Goal: Transaction & Acquisition: Subscribe to service/newsletter

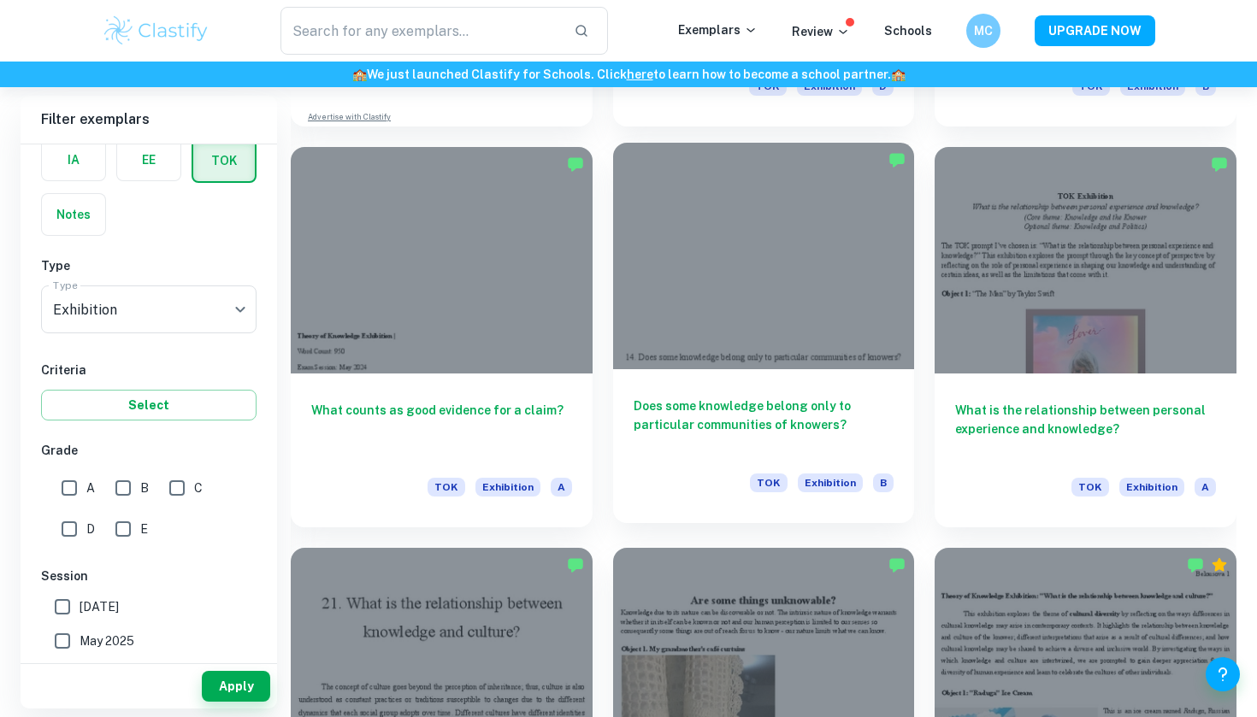
scroll to position [1636, 0]
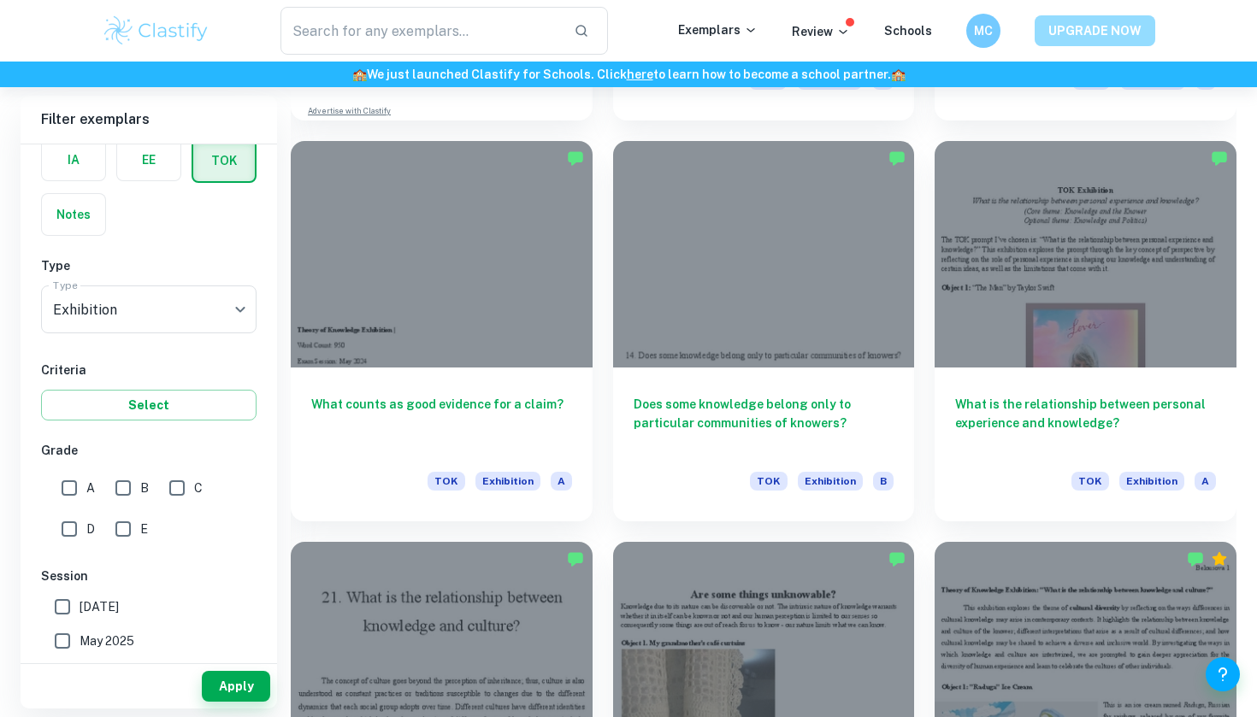
click at [1081, 33] on button "UPGRADE NOW" at bounding box center [1094, 30] width 121 height 31
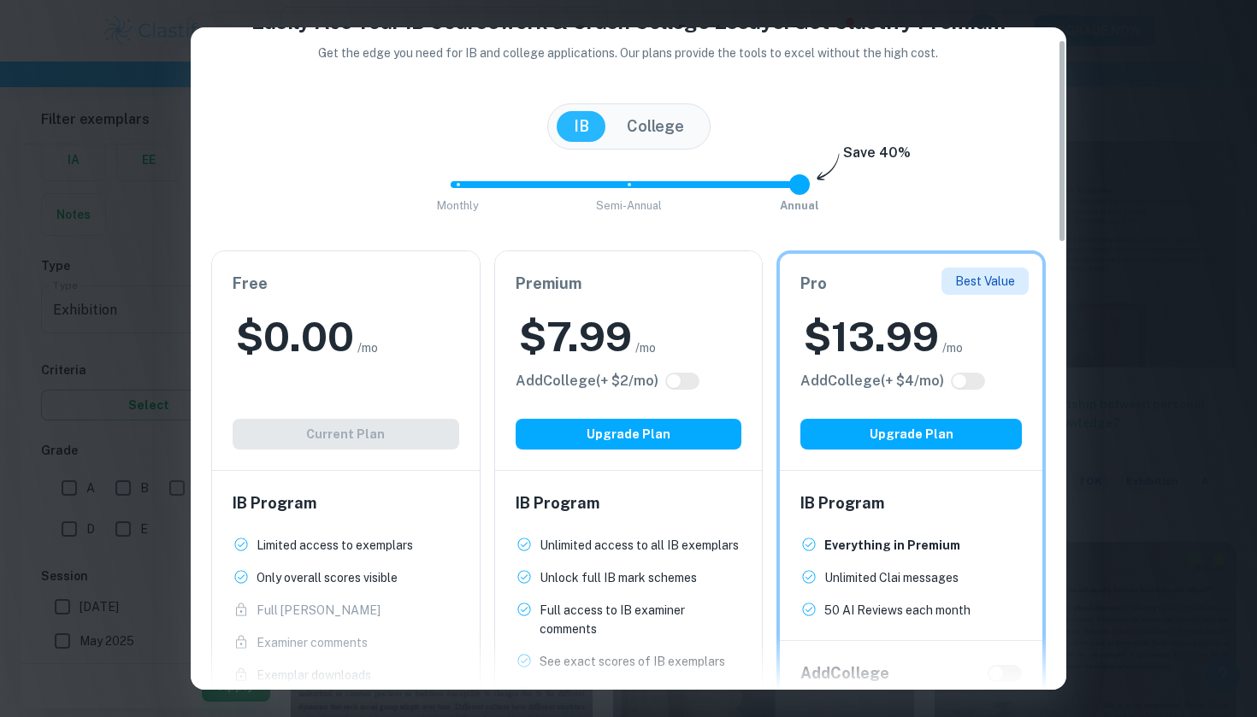
scroll to position [24, 0]
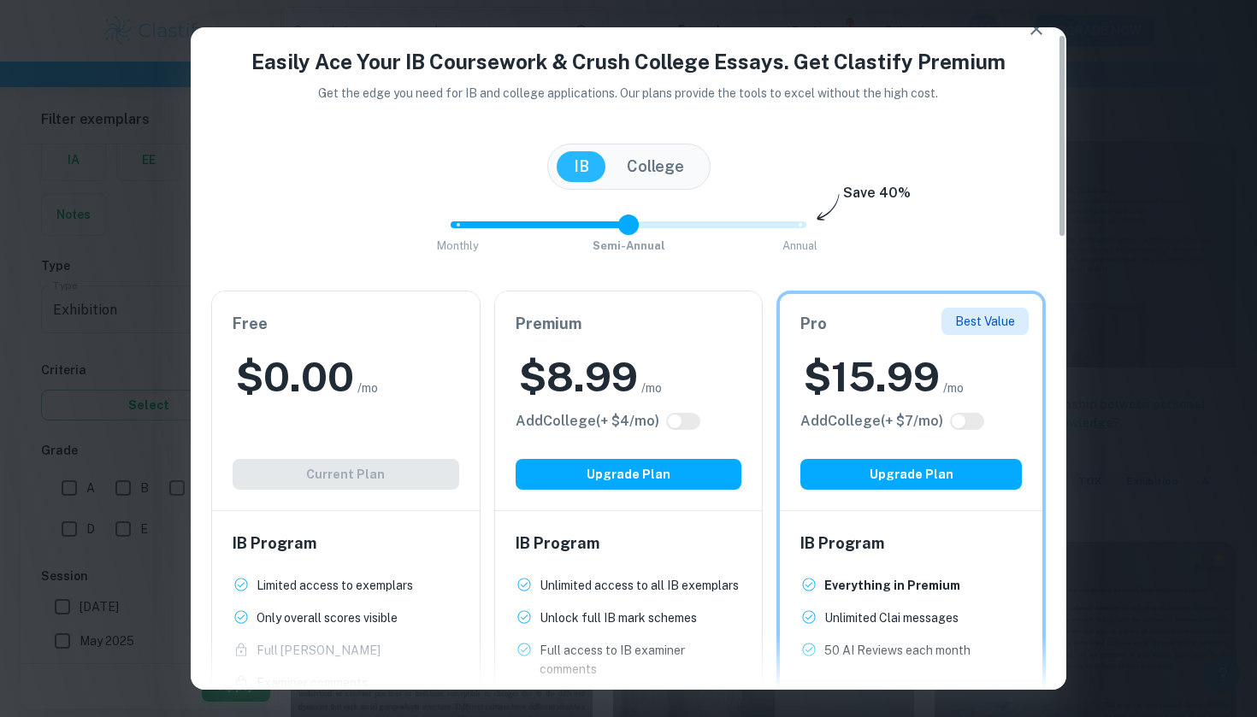
drag, startPoint x: 802, startPoint y: 221, endPoint x: 639, endPoint y: 241, distance: 163.6
click at [639, 239] on span "Monthly Semi-Annual Annual" at bounding box center [628, 224] width 342 height 29
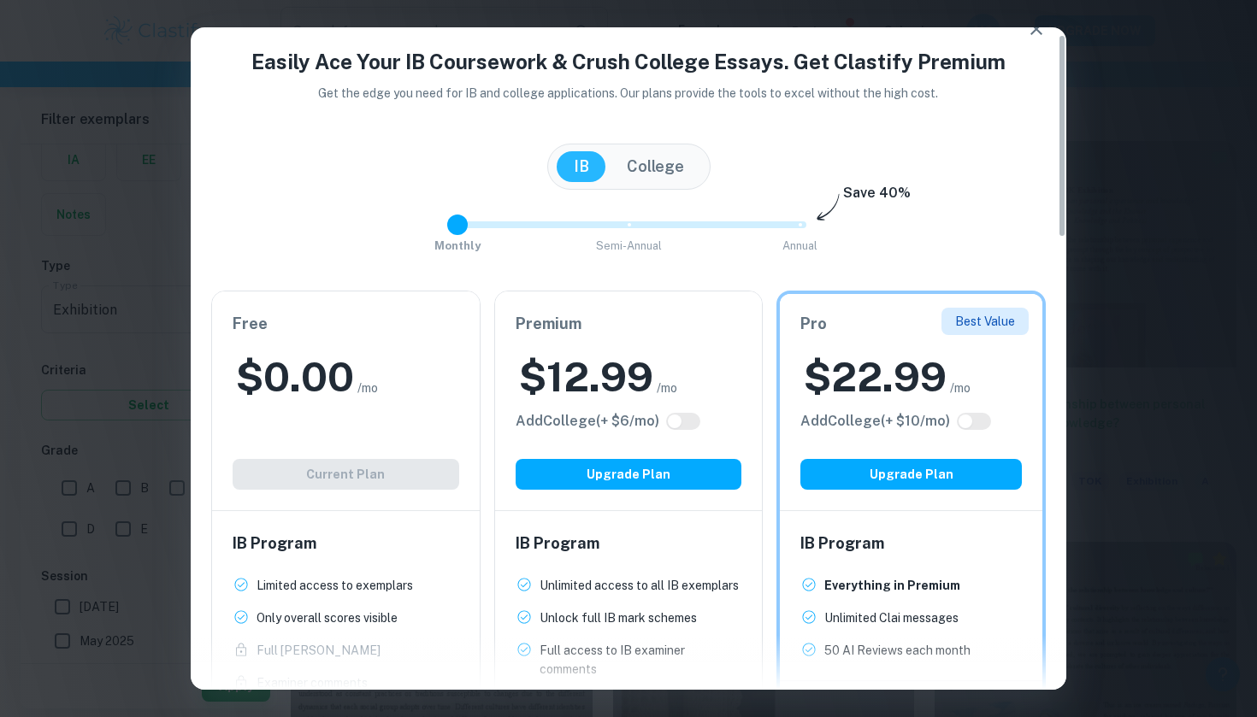
drag, startPoint x: 627, startPoint y: 219, endPoint x: 462, endPoint y: 237, distance: 165.9
click at [462, 235] on span at bounding box center [457, 225] width 21 height 21
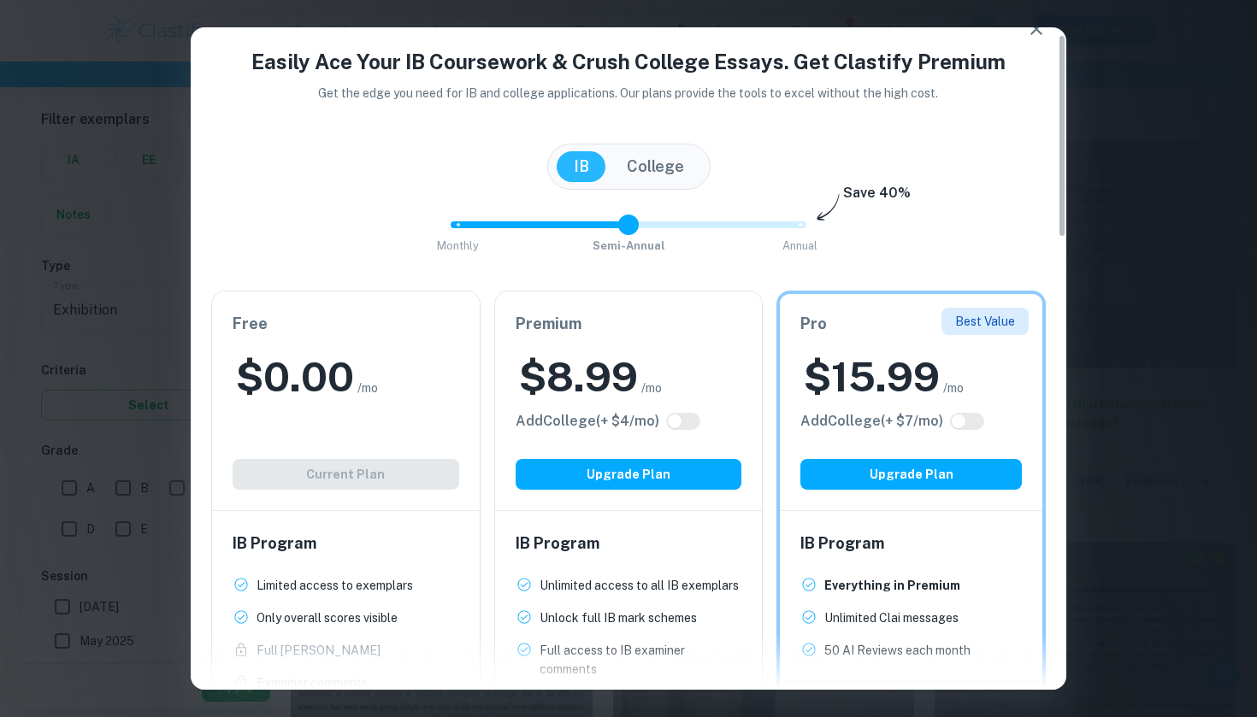
type input "2"
drag, startPoint x: 451, startPoint y: 225, endPoint x: 898, endPoint y: 289, distance: 450.8
click at [898, 289] on div "Easily Ace Your IB Coursework & Crush College Essays. Get Clastify Premium Get …" at bounding box center [628, 600] width 875 height 1108
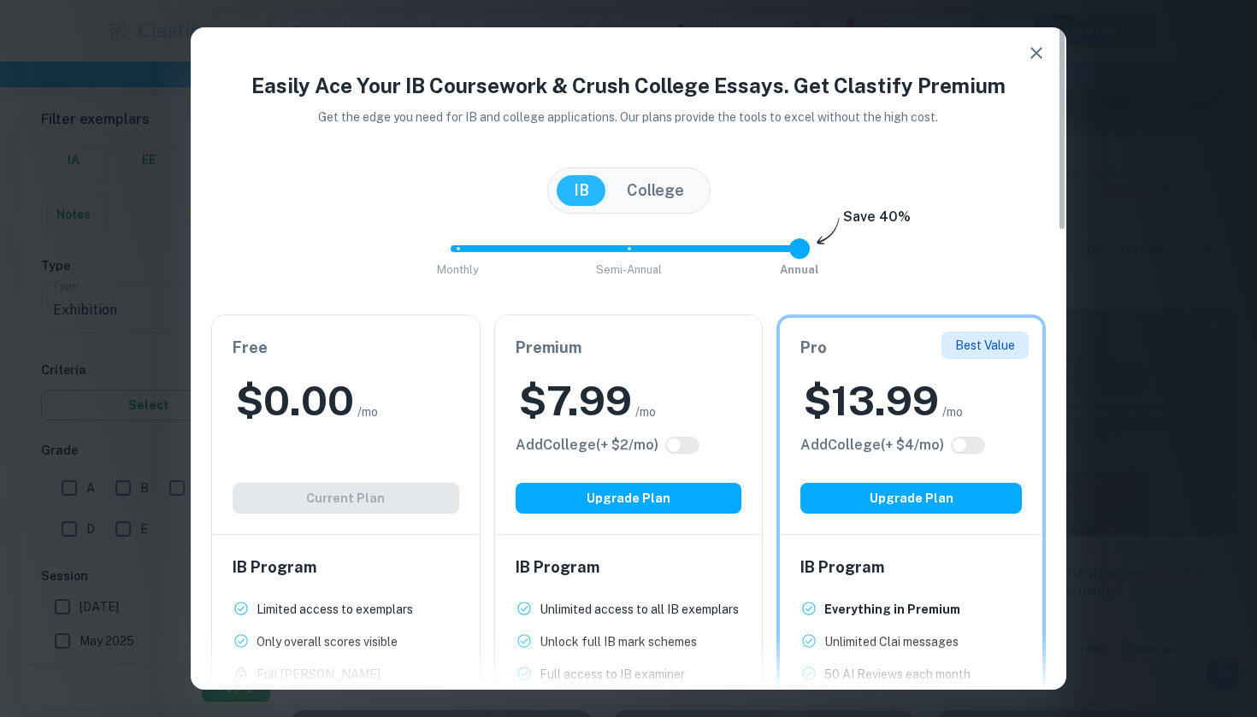
scroll to position [1442, 0]
click at [1034, 46] on icon "button" at bounding box center [1036, 53] width 21 height 21
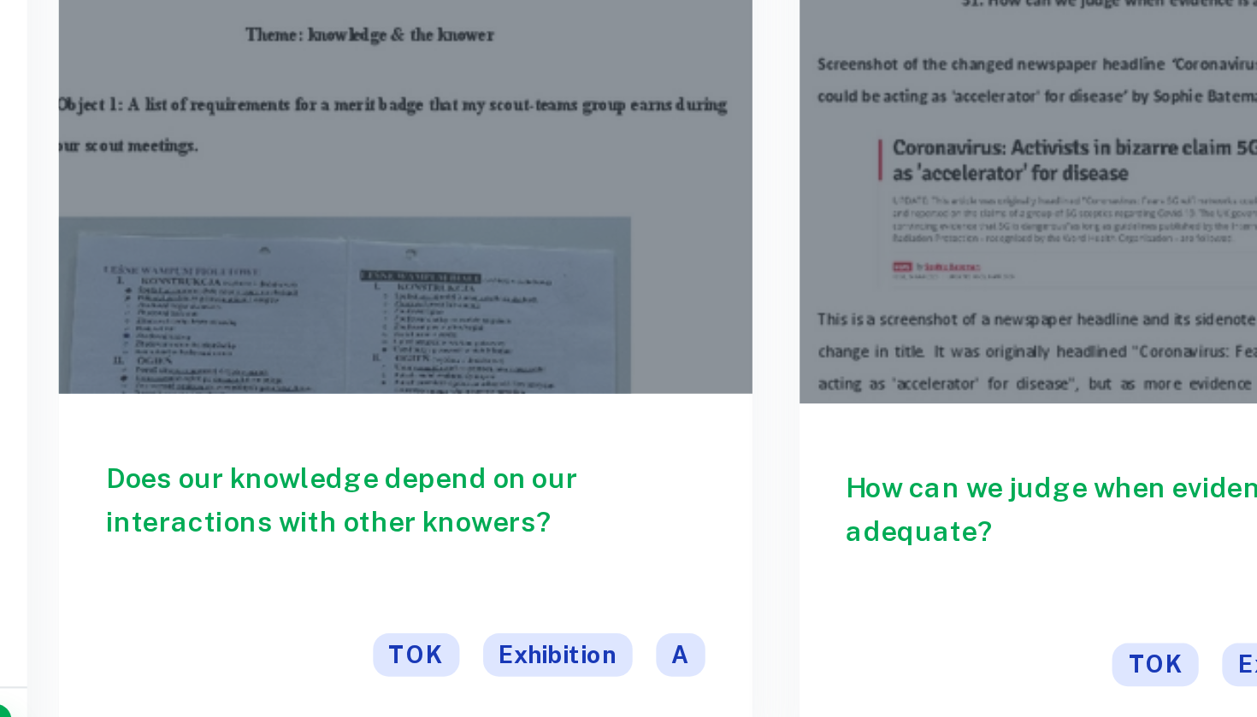
scroll to position [935, 0]
